Goal: Communication & Community: Answer question/provide support

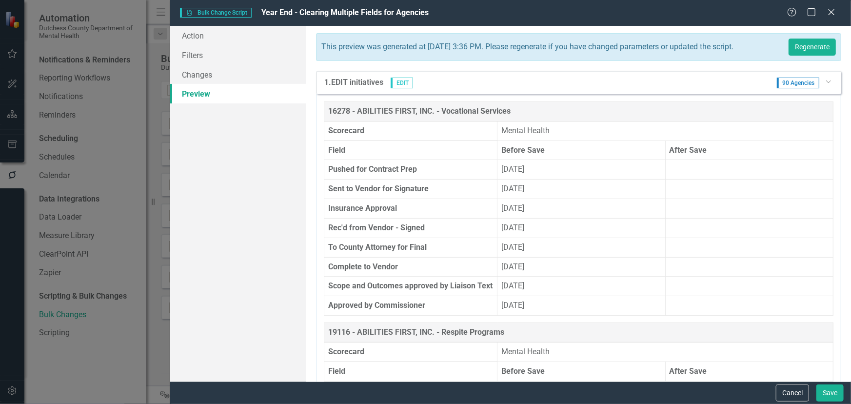
scroll to position [6271, 0]
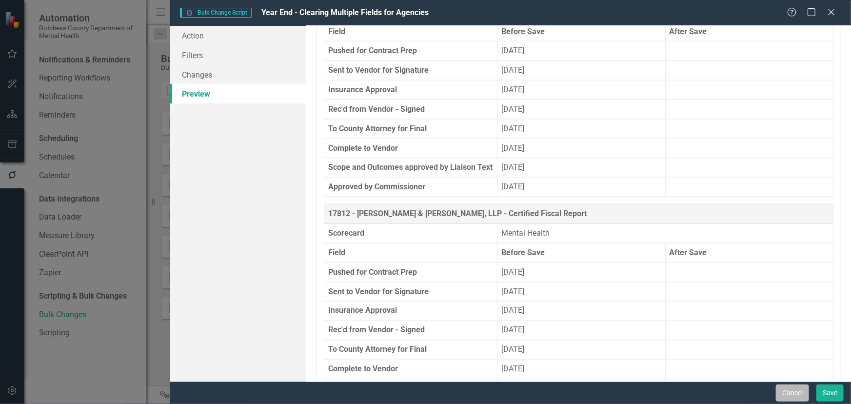
click at [803, 393] on button "Cancel" at bounding box center [792, 392] width 33 height 17
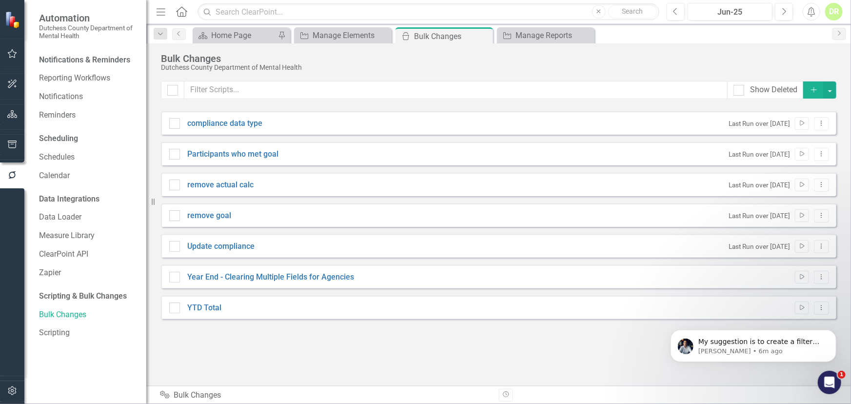
scroll to position [5720, 0]
click at [354, 33] on div "Manage Elements" at bounding box center [345, 35] width 64 height 12
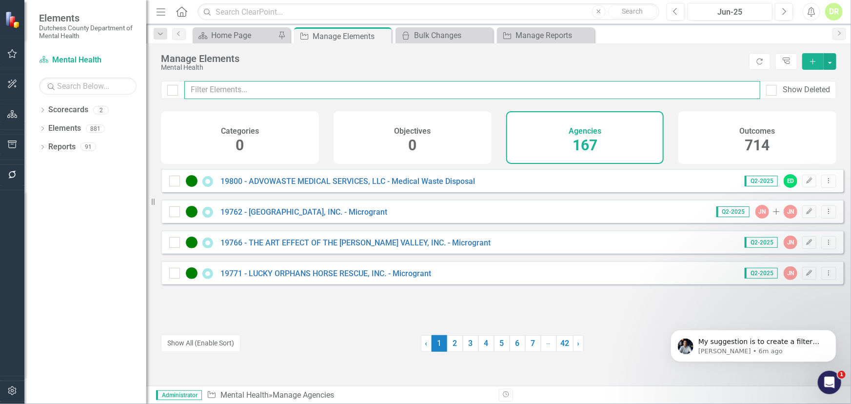
click at [275, 97] on input "text" at bounding box center [472, 90] width 576 height 18
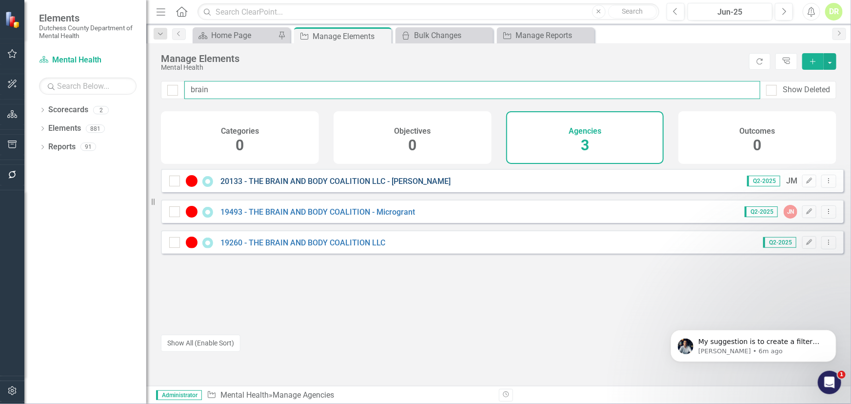
type input "brain"
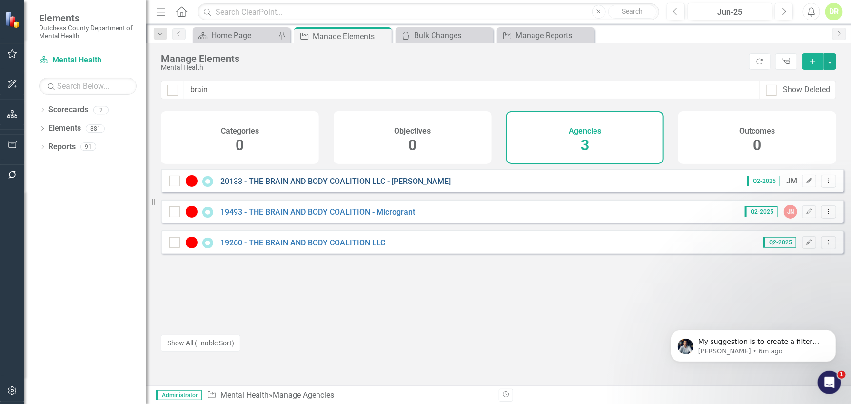
click at [345, 186] on link "20133 - THE BRAIN AND BODY COALITION LLC - [PERSON_NAME]" at bounding box center [335, 181] width 230 height 9
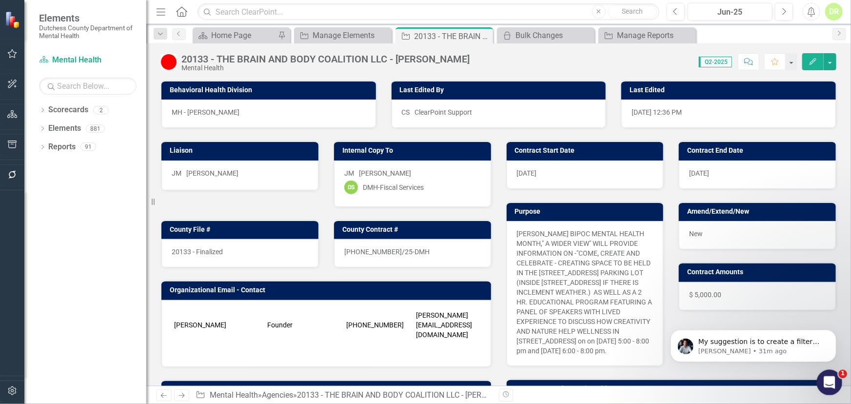
click at [822, 376] on div "Open Intercom Messenger" at bounding box center [828, 381] width 32 height 32
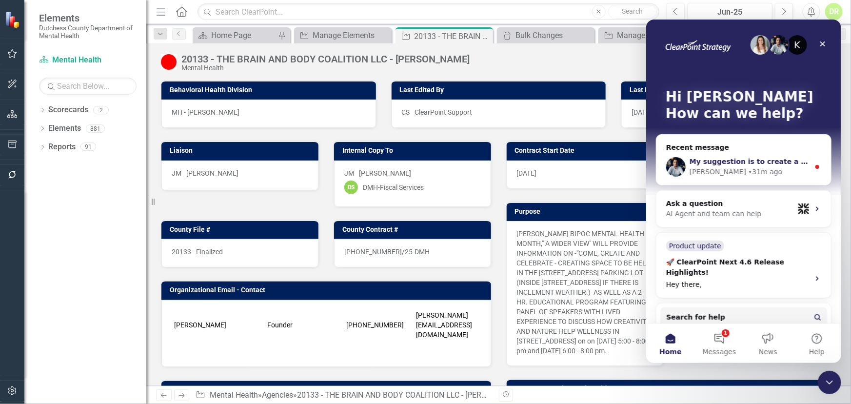
click at [727, 159] on span "My suggestion is to create a filter that can archive inactive contractos" at bounding box center [824, 161] width 271 height 8
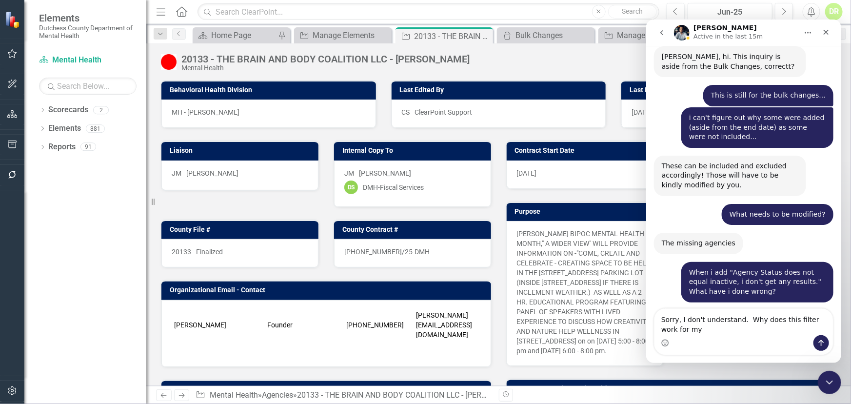
scroll to position [5746, 0]
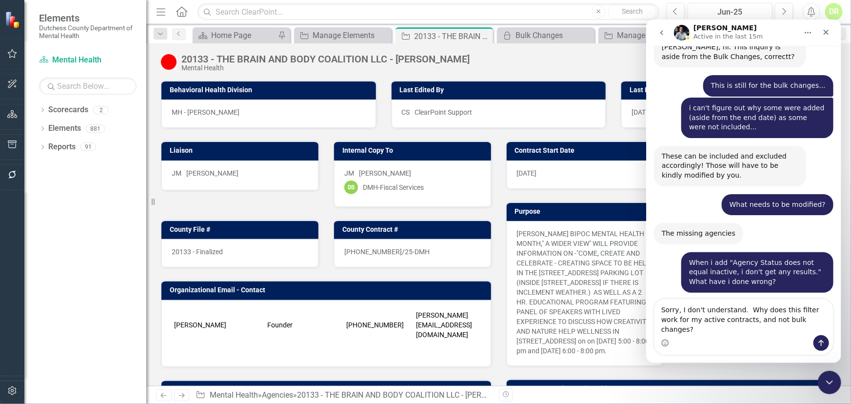
drag, startPoint x: 734, startPoint y: 317, endPoint x: 766, endPoint y: 331, distance: 35.0
click at [740, 322] on textarea "Sorry, I don't understand. Why does this filter work for my active contracts, a…" at bounding box center [743, 316] width 178 height 36
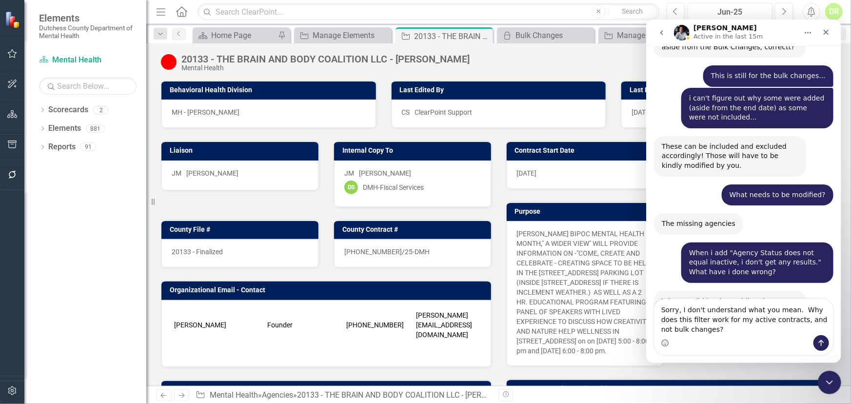
type textarea "Sorry, I don't understand what you mean. Why does this filter work for my activ…"
click at [822, 341] on icon "Send a message…" at bounding box center [820, 342] width 5 height 6
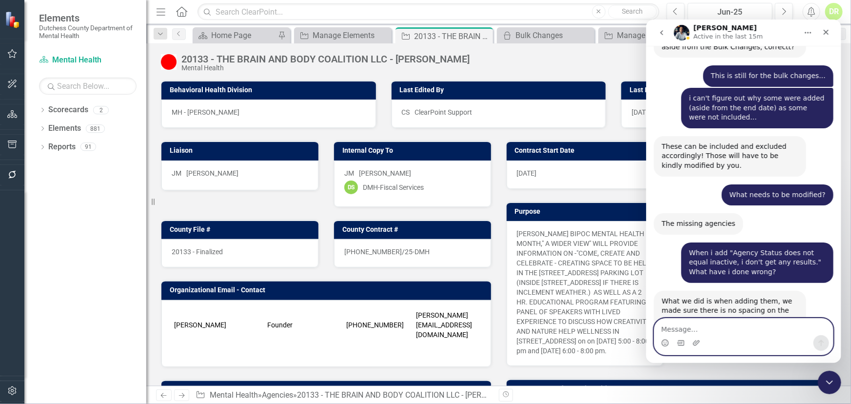
scroll to position [5768, 0]
